Goal: Task Accomplishment & Management: Use online tool/utility

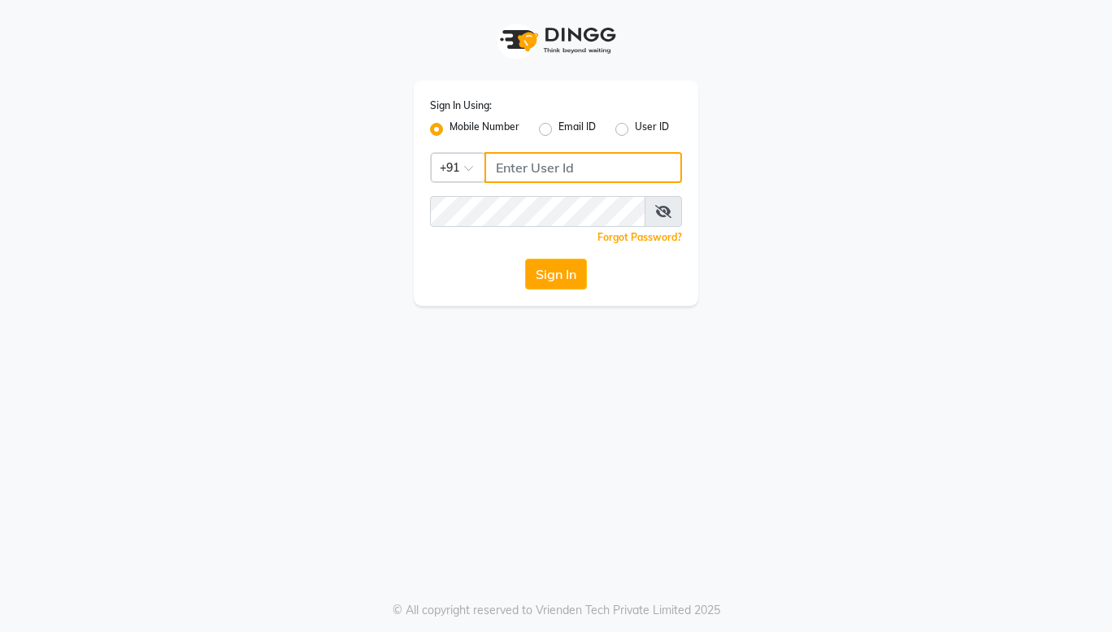
click at [570, 168] on input "Username" at bounding box center [584, 167] width 198 height 31
type input "9022329497"
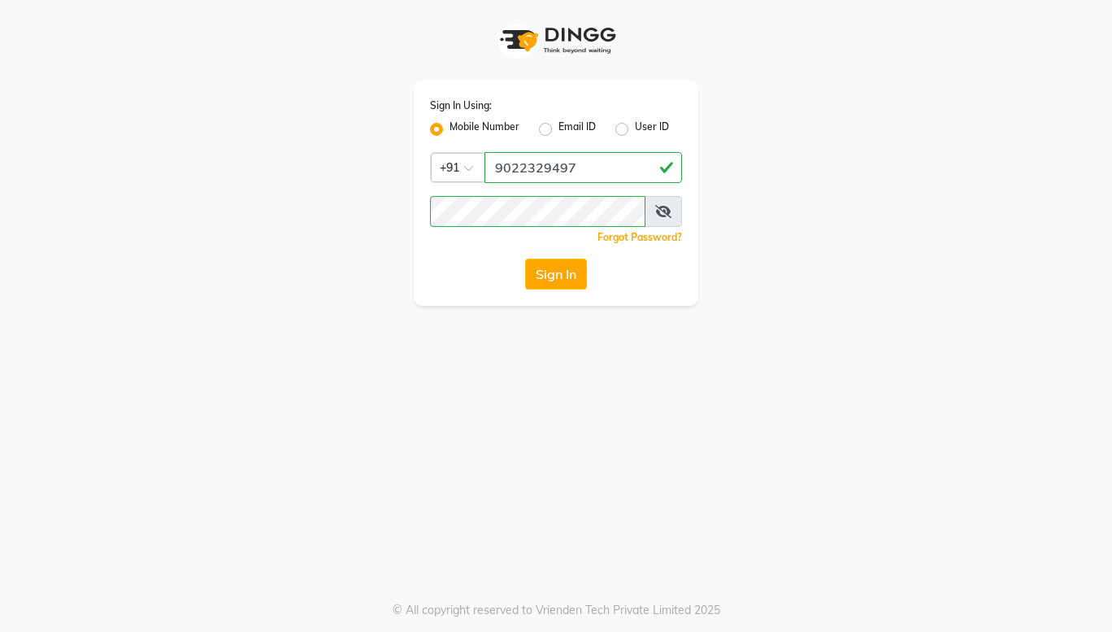
click at [669, 216] on icon at bounding box center [663, 211] width 16 height 13
click at [558, 279] on button "Sign In" at bounding box center [556, 274] width 62 height 31
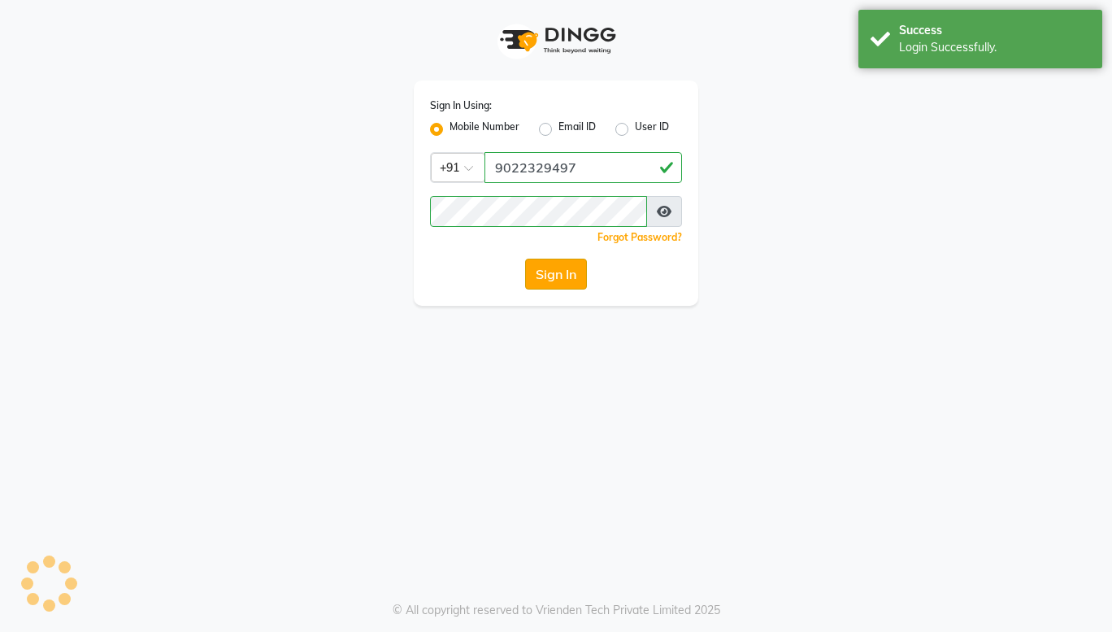
select select "service"
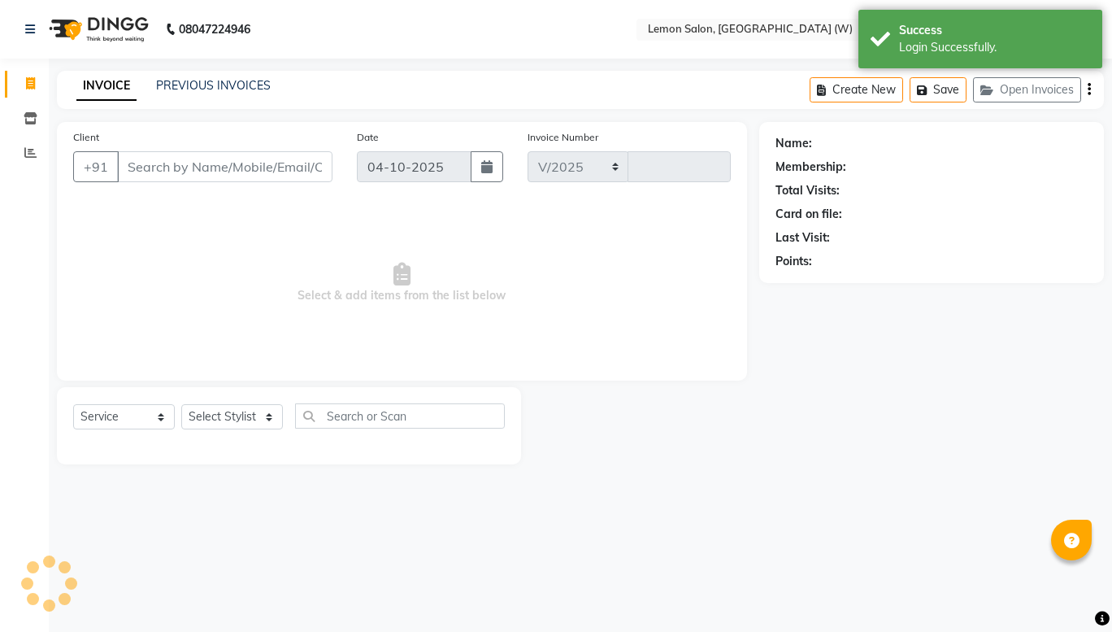
select select "8053"
type input "2492"
click at [24, 158] on icon at bounding box center [30, 152] width 12 height 12
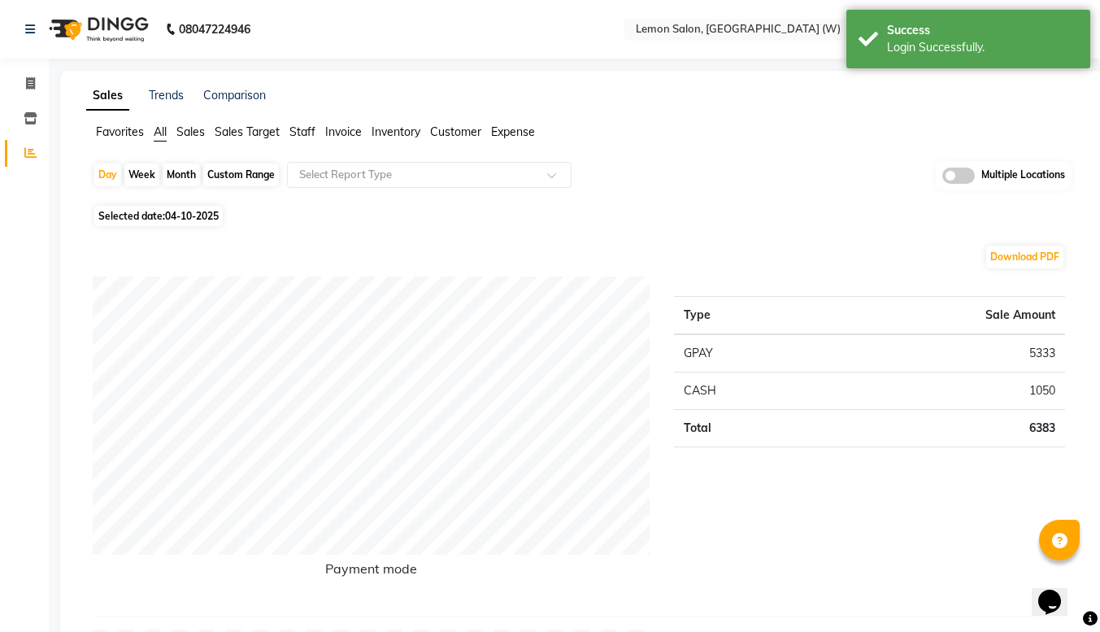
click at [261, 172] on div "Custom Range" at bounding box center [241, 174] width 76 height 23
select select "10"
select select "2025"
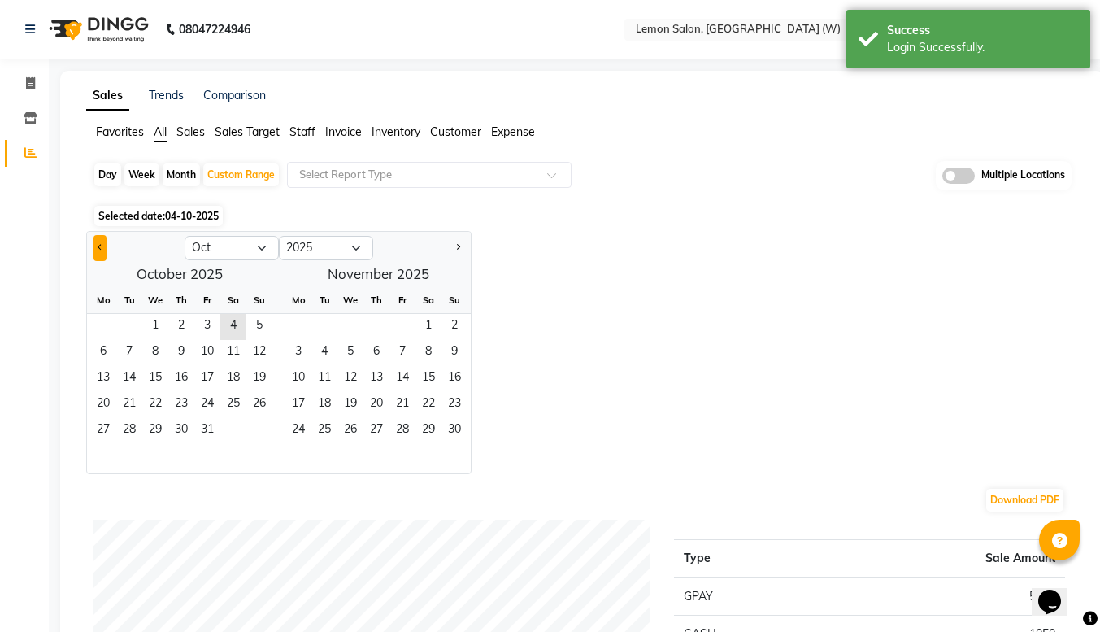
click at [102, 254] on button "Previous month" at bounding box center [99, 248] width 13 height 26
select select "9"
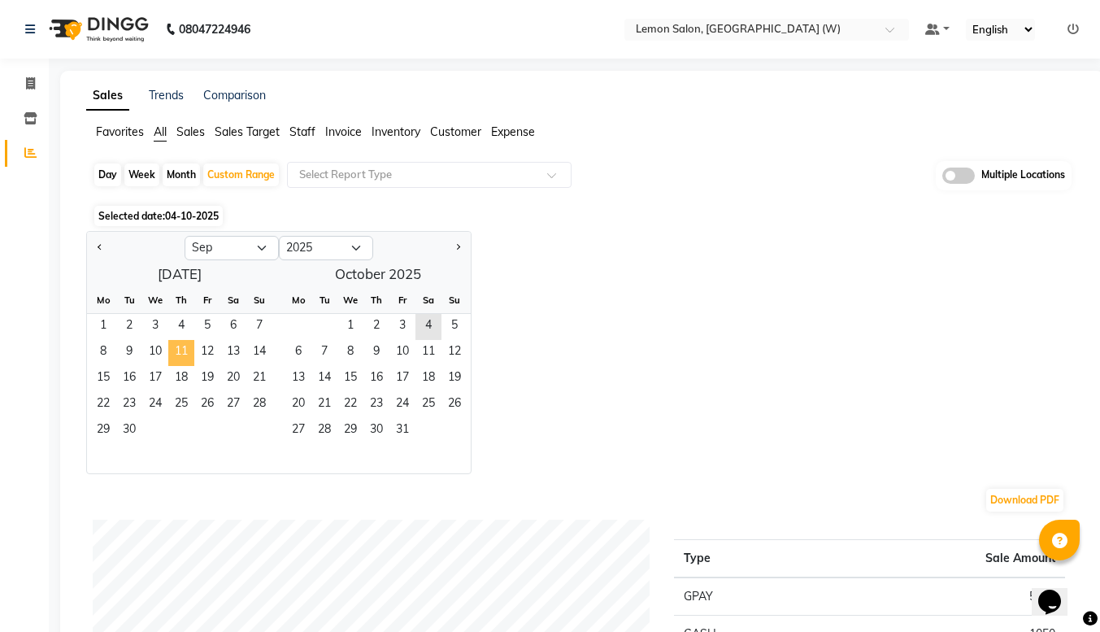
click at [175, 346] on span "11" at bounding box center [181, 353] width 26 height 26
click at [129, 429] on span "30" at bounding box center [129, 431] width 26 height 26
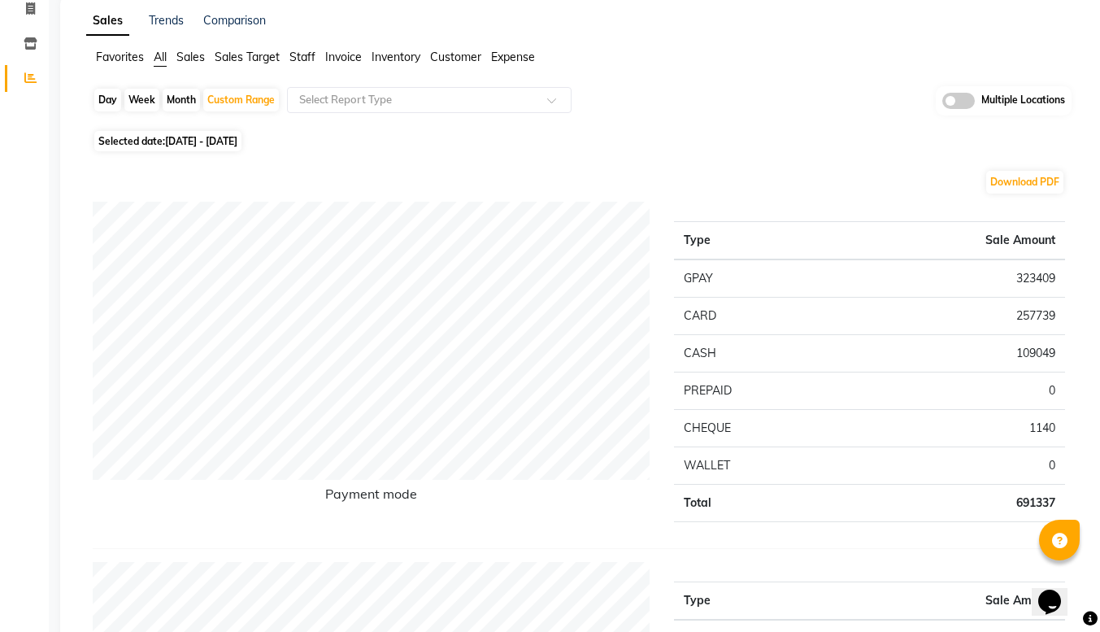
scroll to position [74, 0]
click at [221, 97] on div "Custom Range" at bounding box center [241, 100] width 76 height 23
select select "9"
select select "2025"
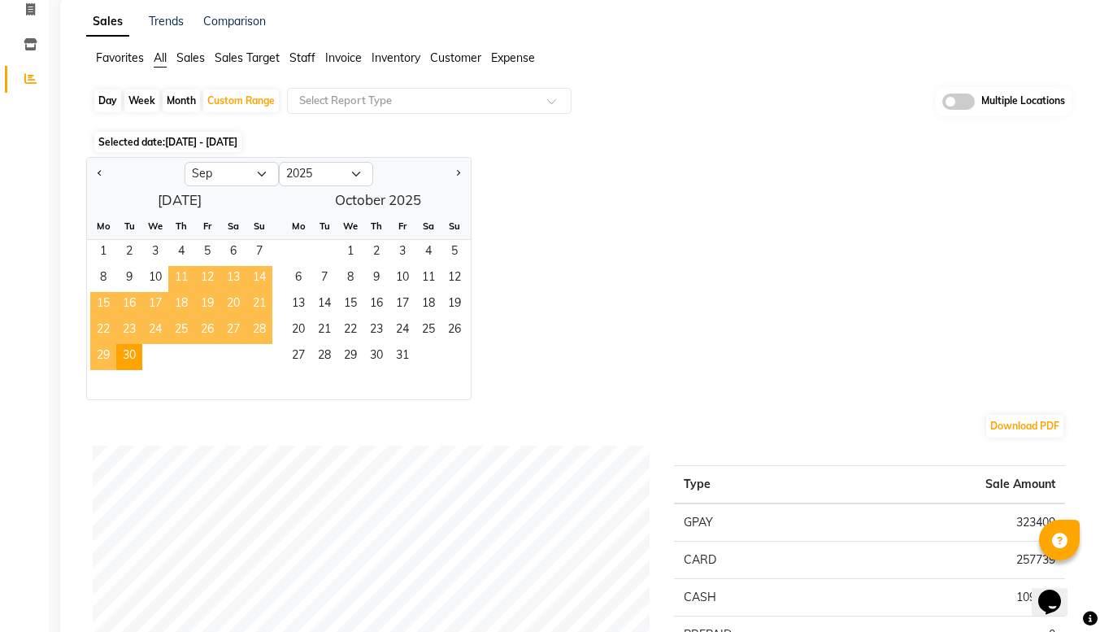
click at [178, 284] on span "11" at bounding box center [181, 279] width 26 height 26
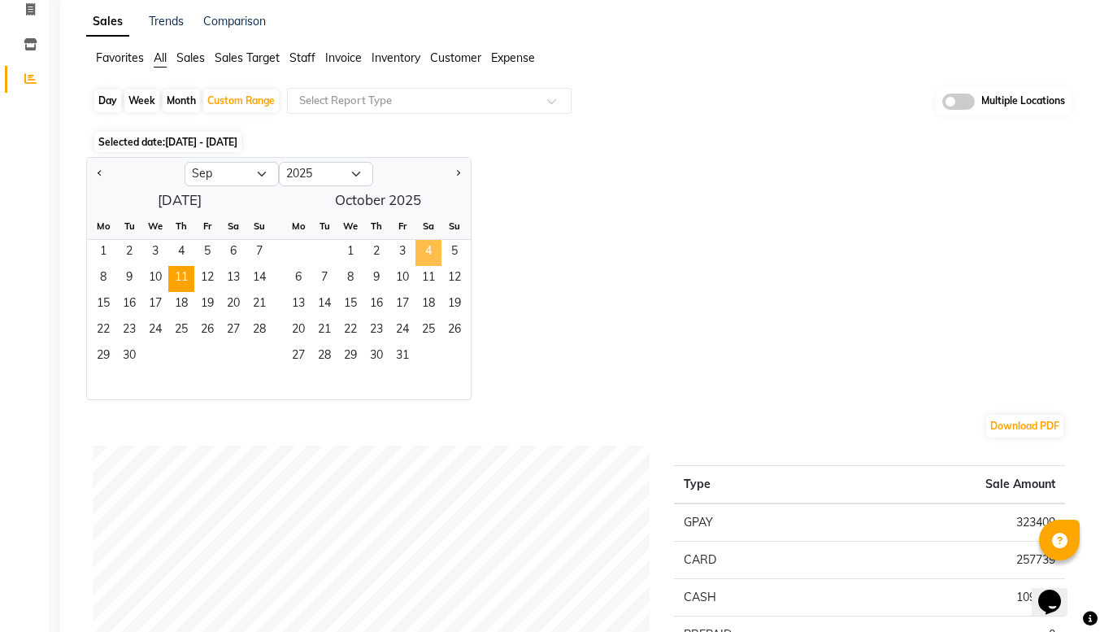
click at [423, 250] on span "4" at bounding box center [428, 253] width 26 height 26
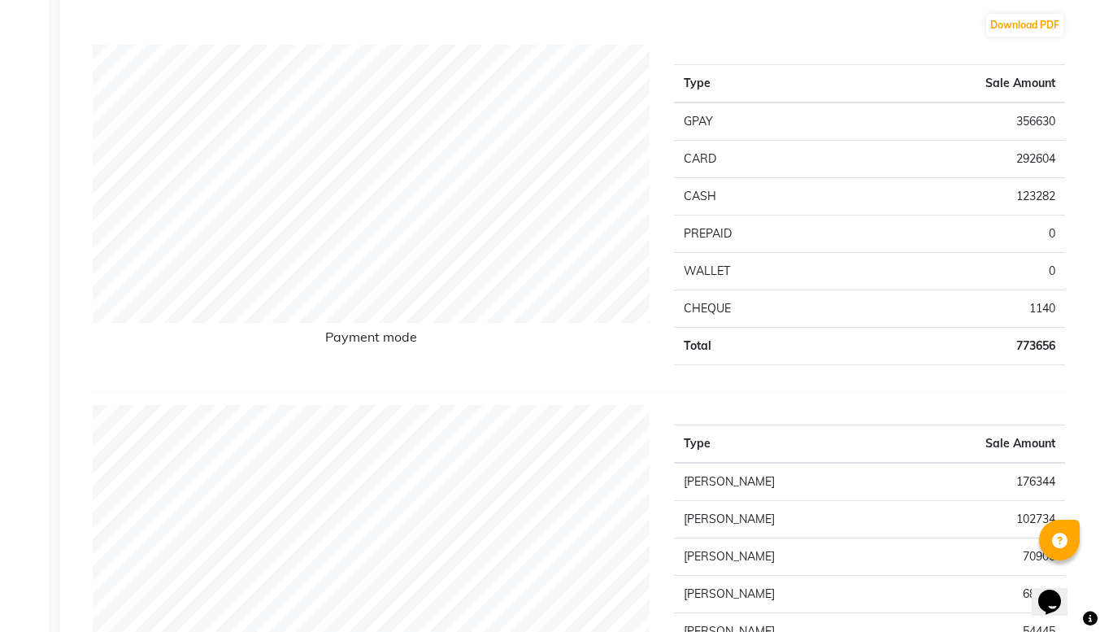
scroll to position [0, 0]
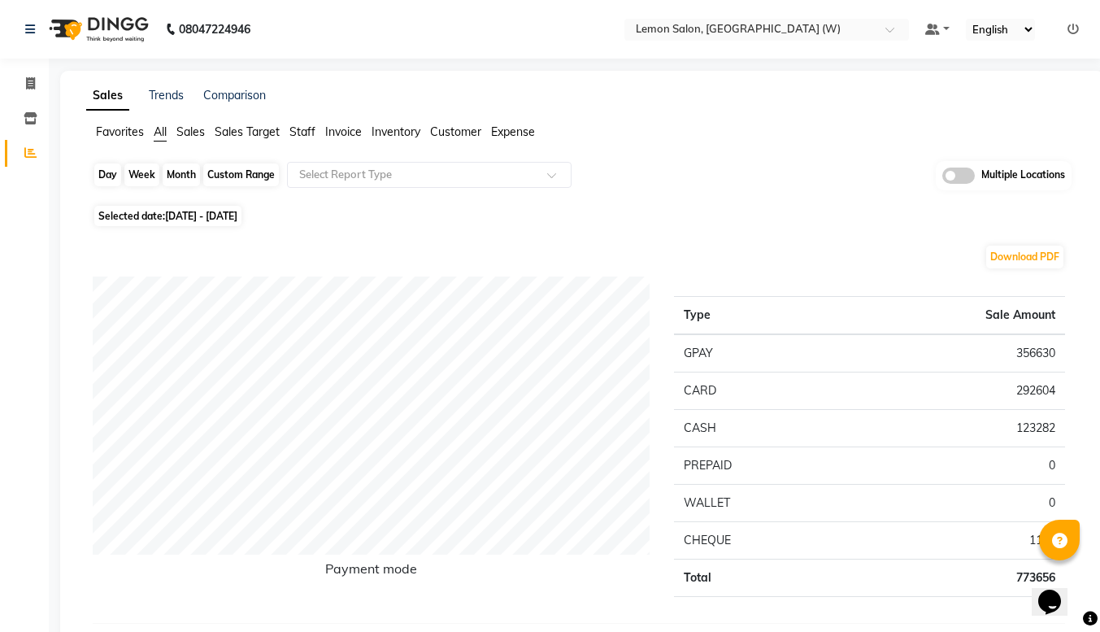
click at [226, 174] on div "Custom Range" at bounding box center [241, 174] width 76 height 23
select select "9"
select select "2025"
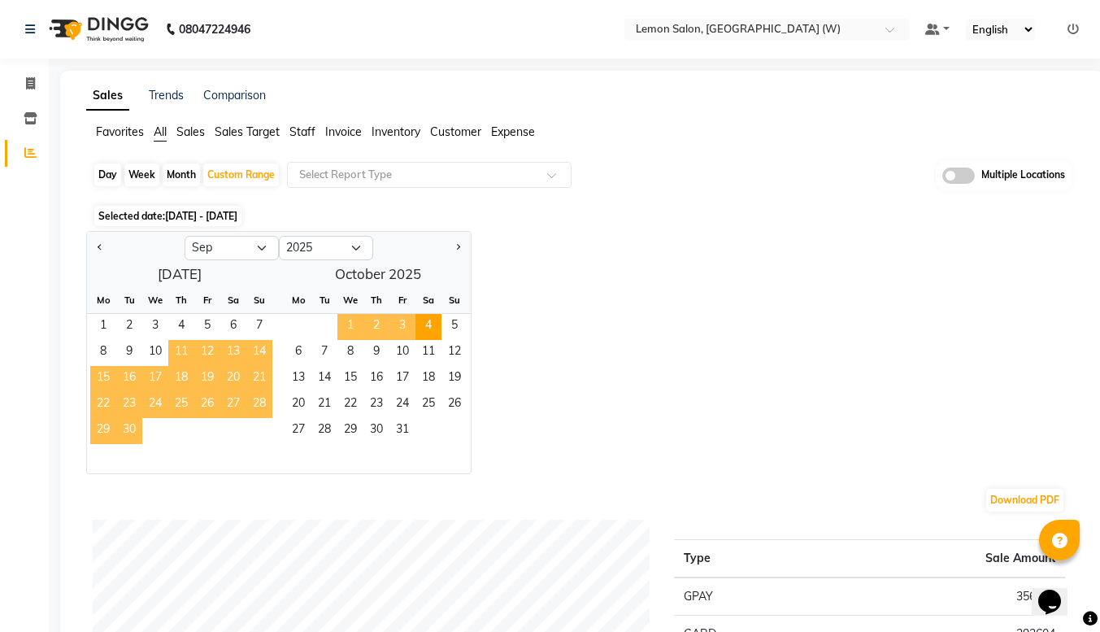
click at [181, 355] on span "11" at bounding box center [181, 353] width 26 height 26
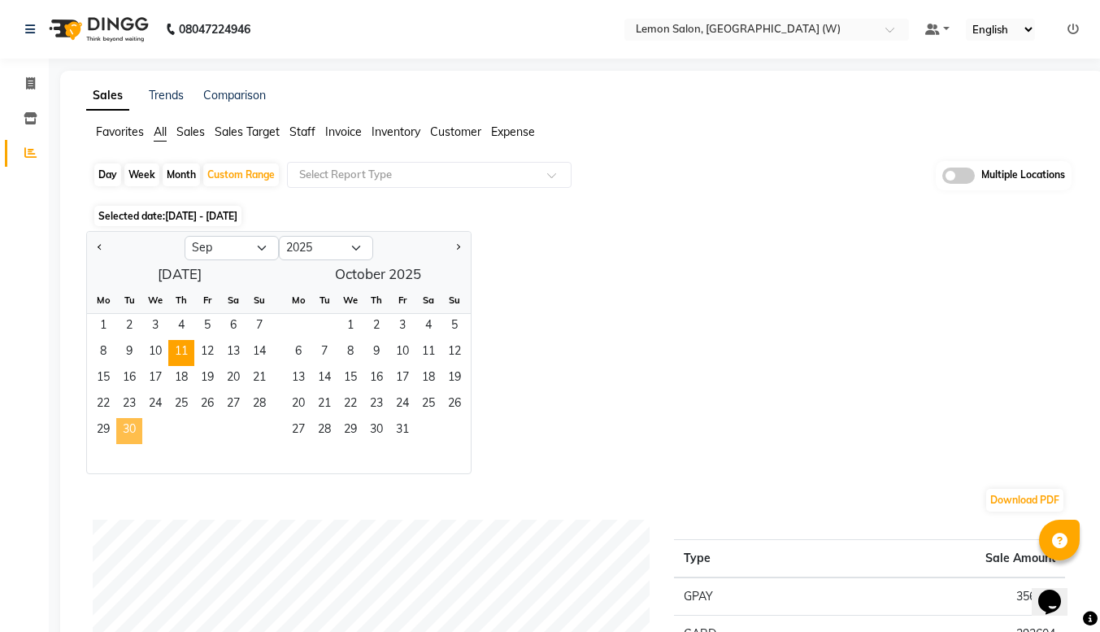
click at [128, 430] on span "30" at bounding box center [129, 431] width 26 height 26
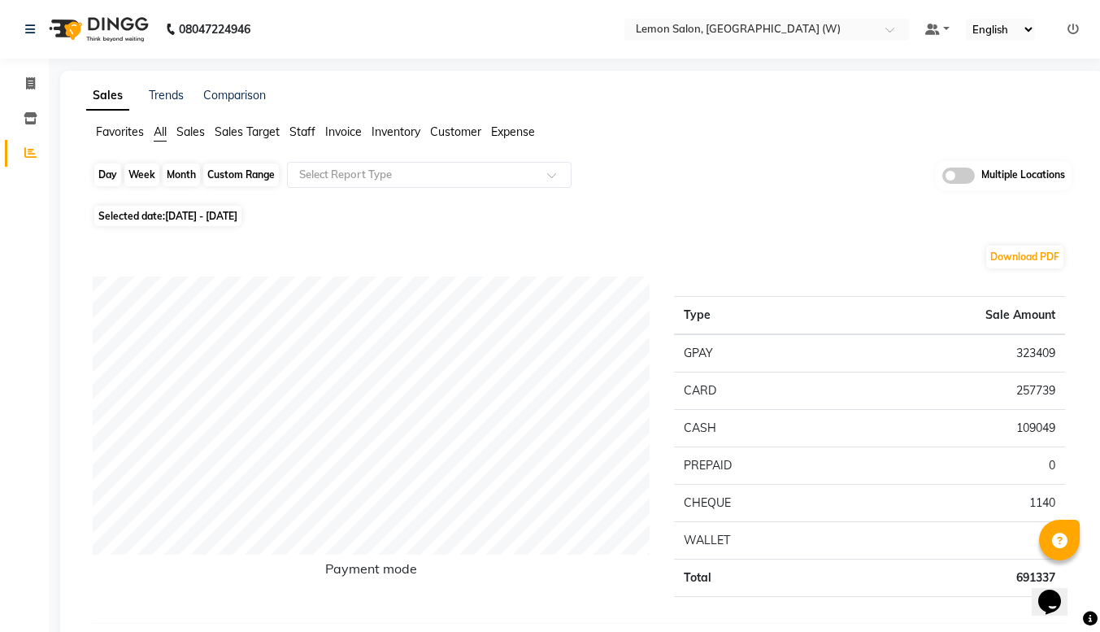
click at [229, 178] on div "Custom Range" at bounding box center [241, 174] width 76 height 23
select select "9"
select select "2025"
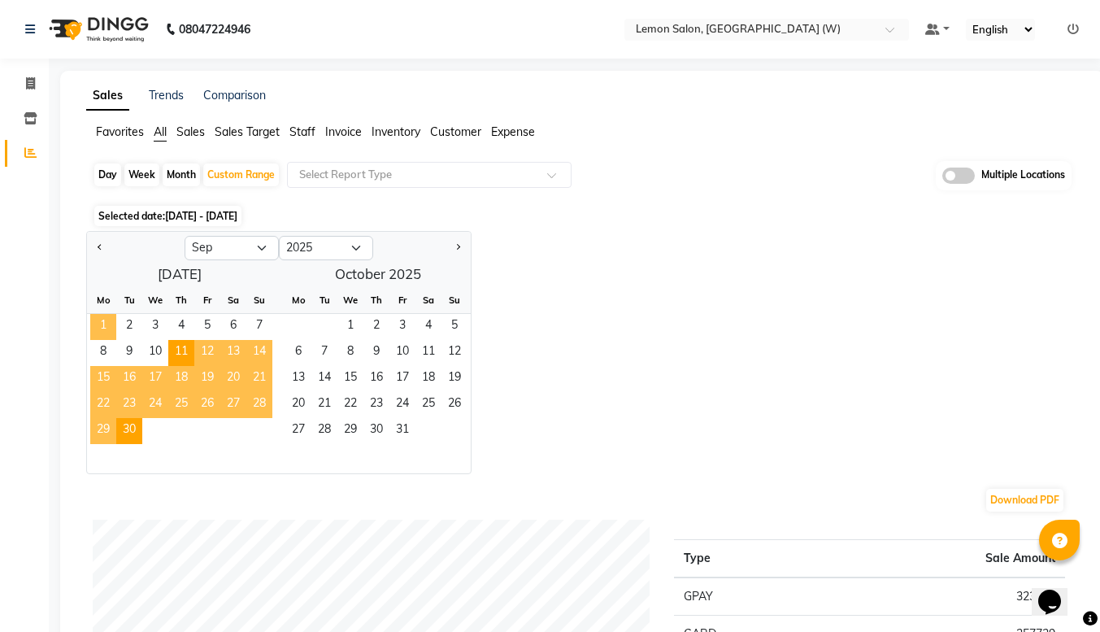
click at [106, 327] on span "1" at bounding box center [103, 327] width 26 height 26
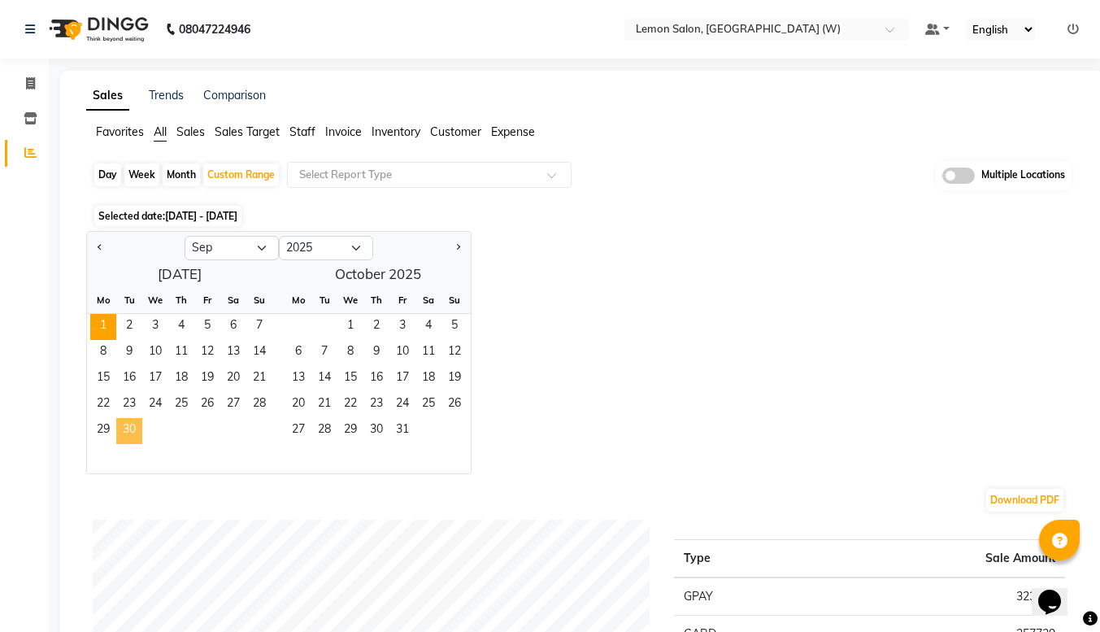
click at [137, 423] on span "30" at bounding box center [129, 431] width 26 height 26
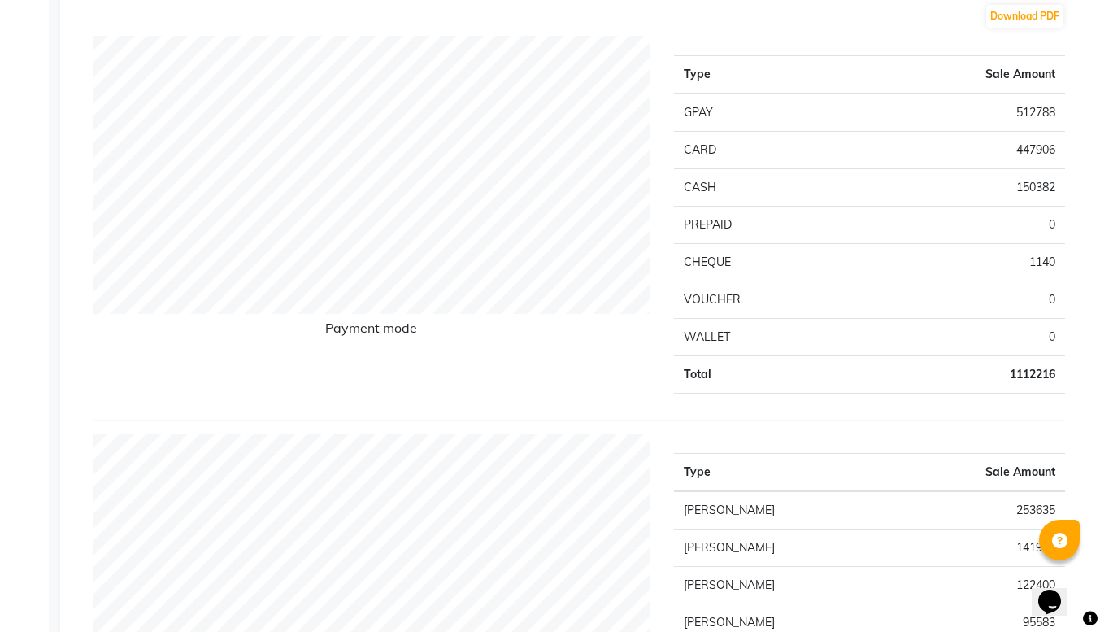
scroll to position [188, 0]
